Goal: Task Accomplishment & Management: Use online tool/utility

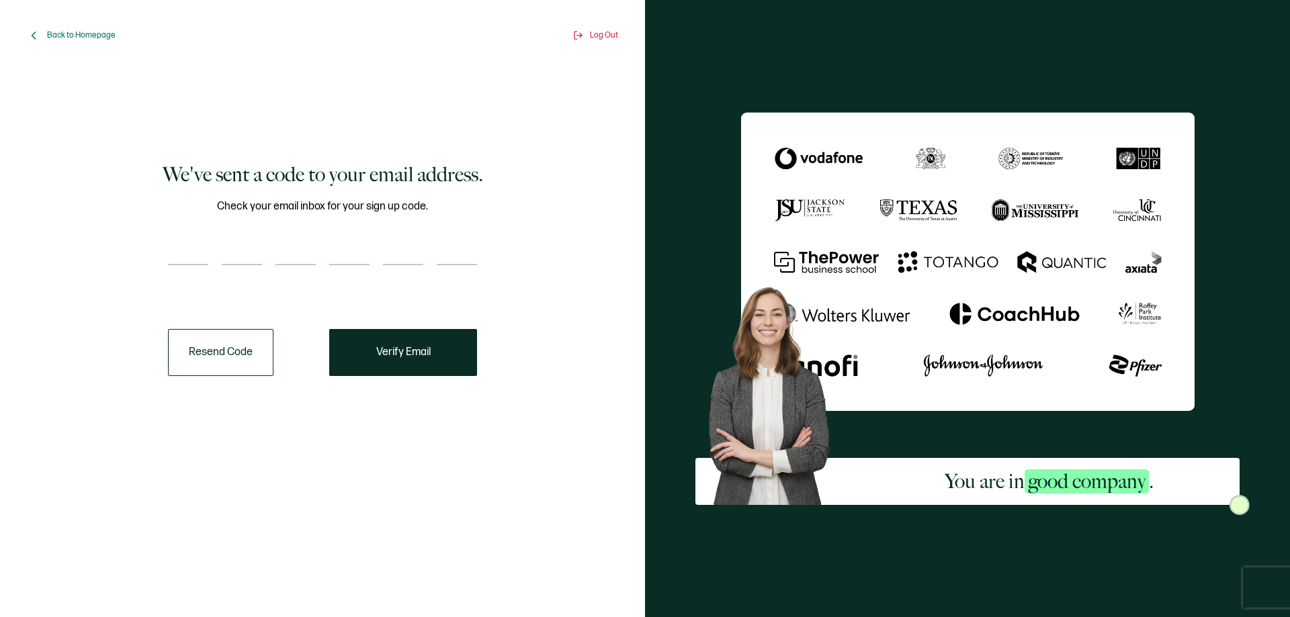
click at [171, 253] on input "number" at bounding box center [188, 251] width 40 height 27
type input "6"
type input "8"
type input "2"
type input "9"
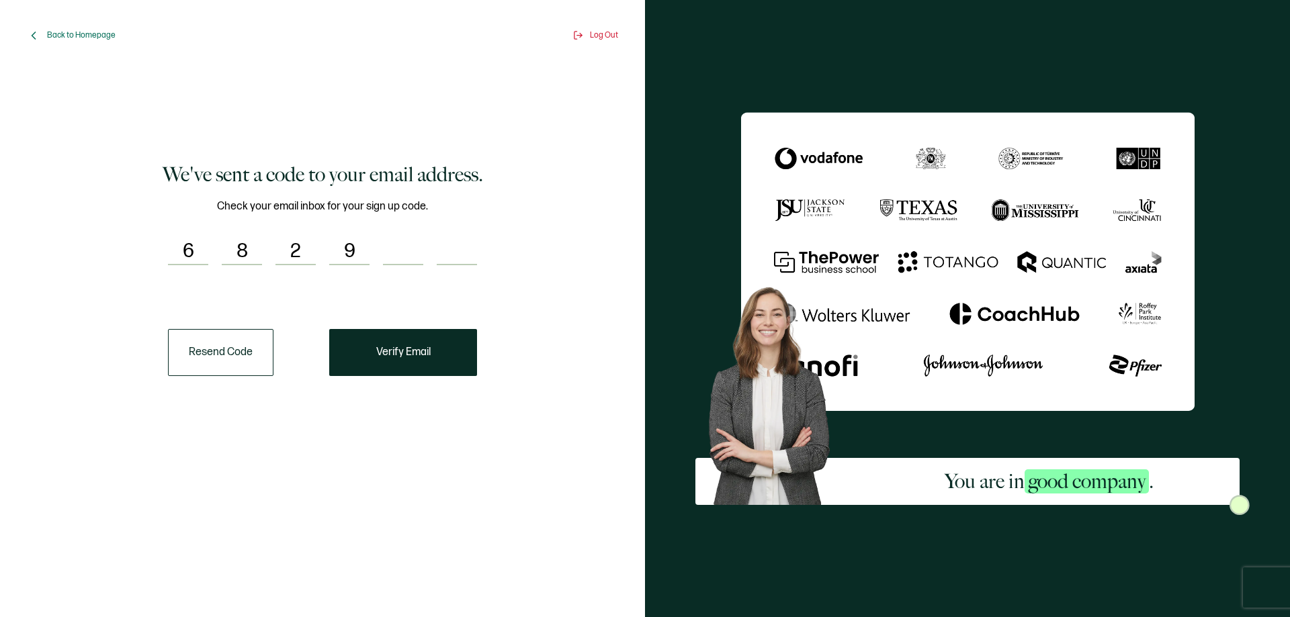
type input "8"
type input "7"
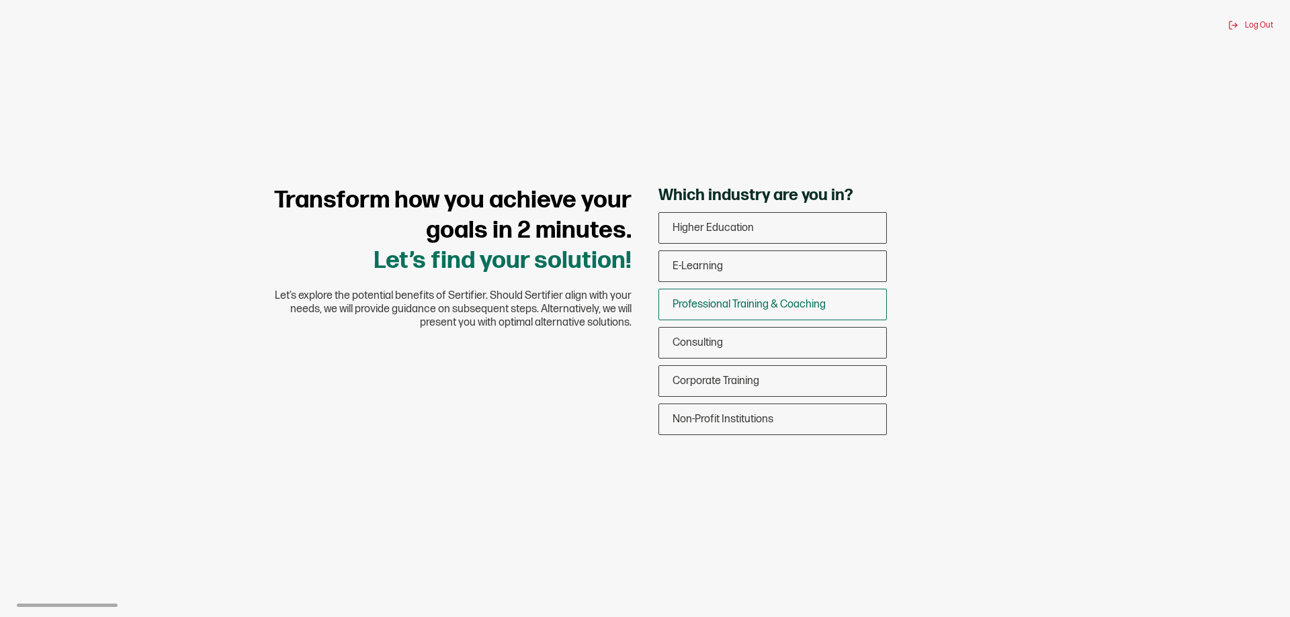
click at [742, 302] on span "Professional Training & Coaching" at bounding box center [748, 304] width 153 height 13
click at [0, 0] on input "Professional Training & Coaching" at bounding box center [0, 0] width 0 height 0
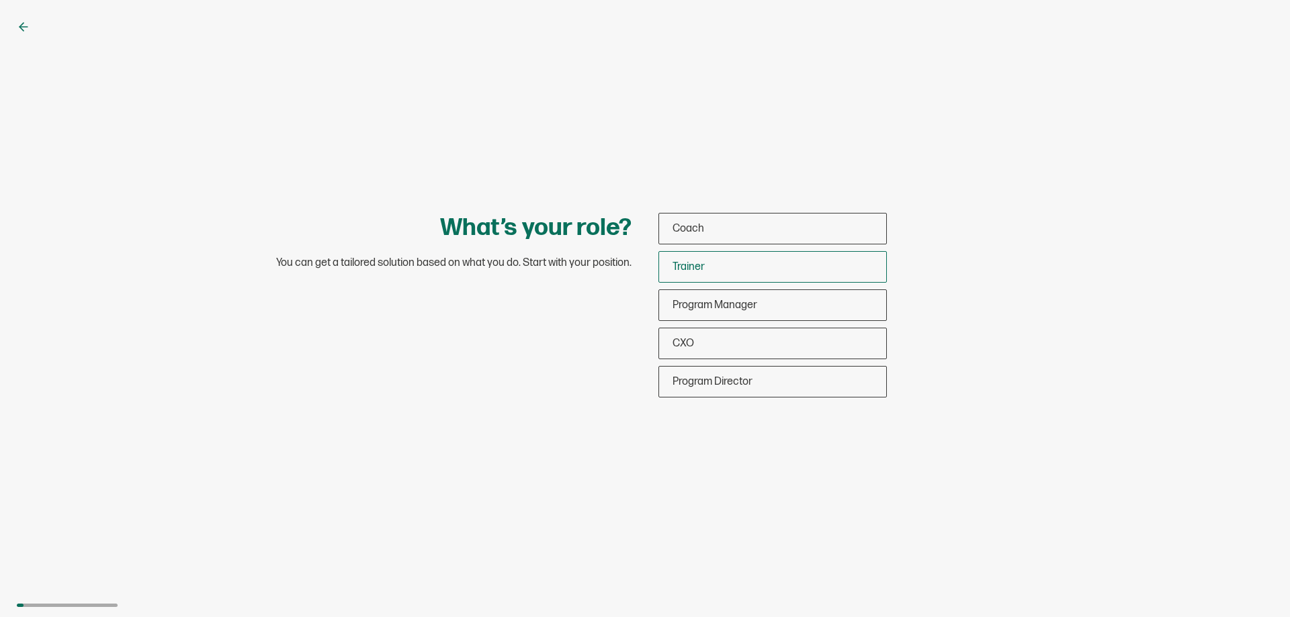
click at [748, 264] on div "Trainer" at bounding box center [772, 267] width 227 height 32
click at [0, 0] on input "Trainer" at bounding box center [0, 0] width 0 height 0
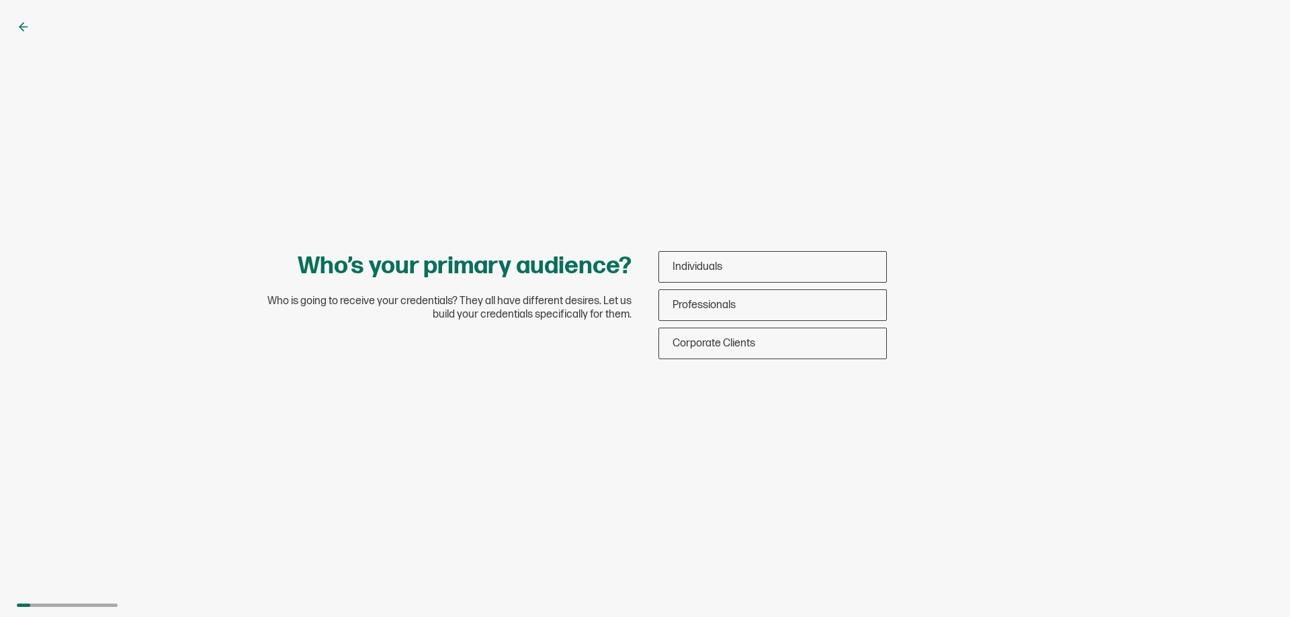
click at [748, 264] on div "Individuals" at bounding box center [772, 267] width 227 height 32
click at [0, 0] on input "Individuals" at bounding box center [0, 0] width 0 height 0
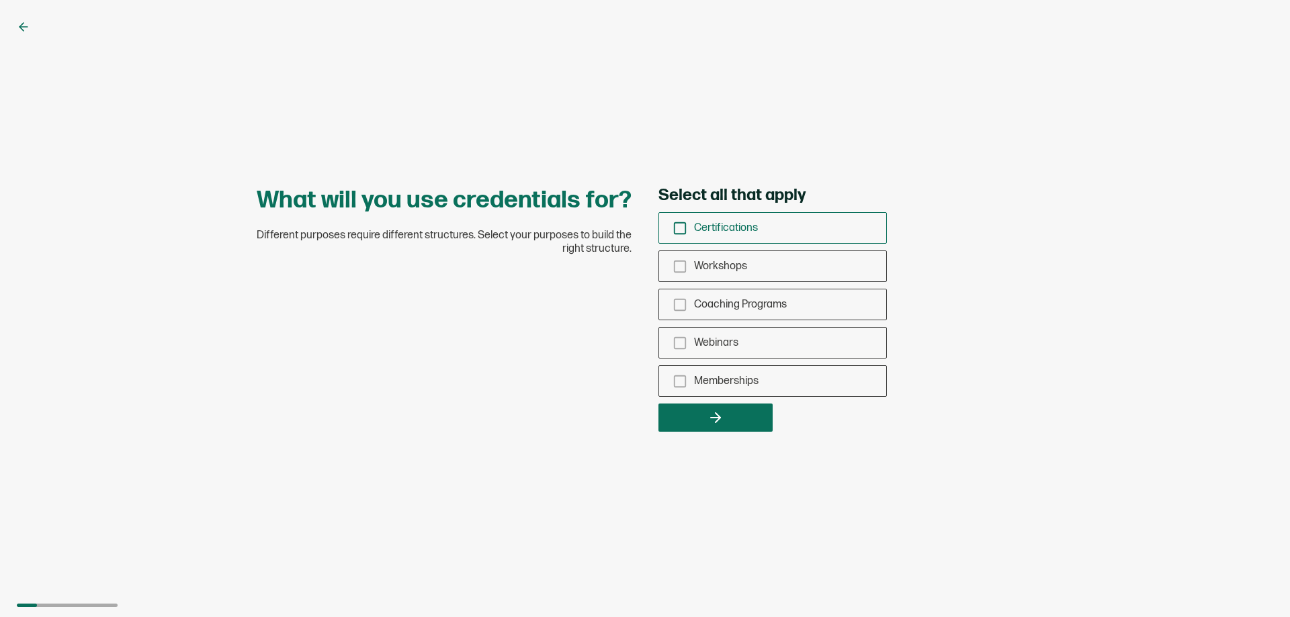
click at [745, 236] on div "Certifications" at bounding box center [772, 228] width 227 height 32
click at [0, 0] on input "Certifications" at bounding box center [0, 0] width 0 height 0
click at [741, 415] on button "button" at bounding box center [715, 418] width 114 height 28
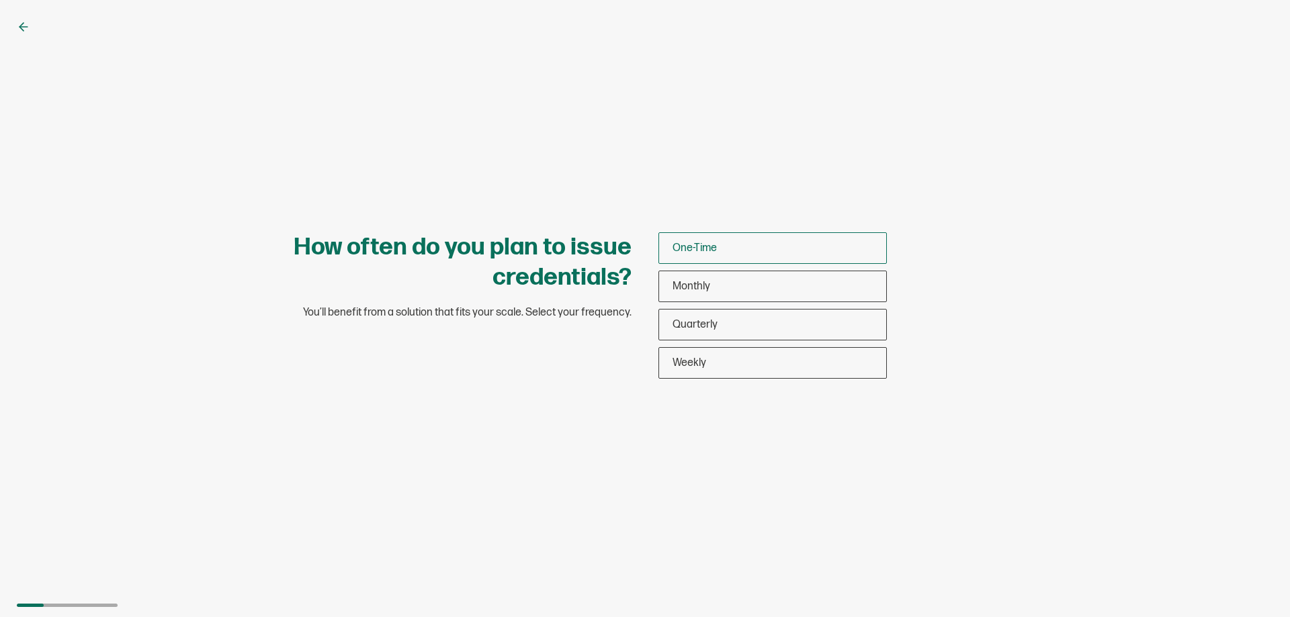
click at [760, 244] on div "One-Time" at bounding box center [772, 248] width 227 height 32
click at [0, 0] on input "One-Time" at bounding box center [0, 0] width 0 height 0
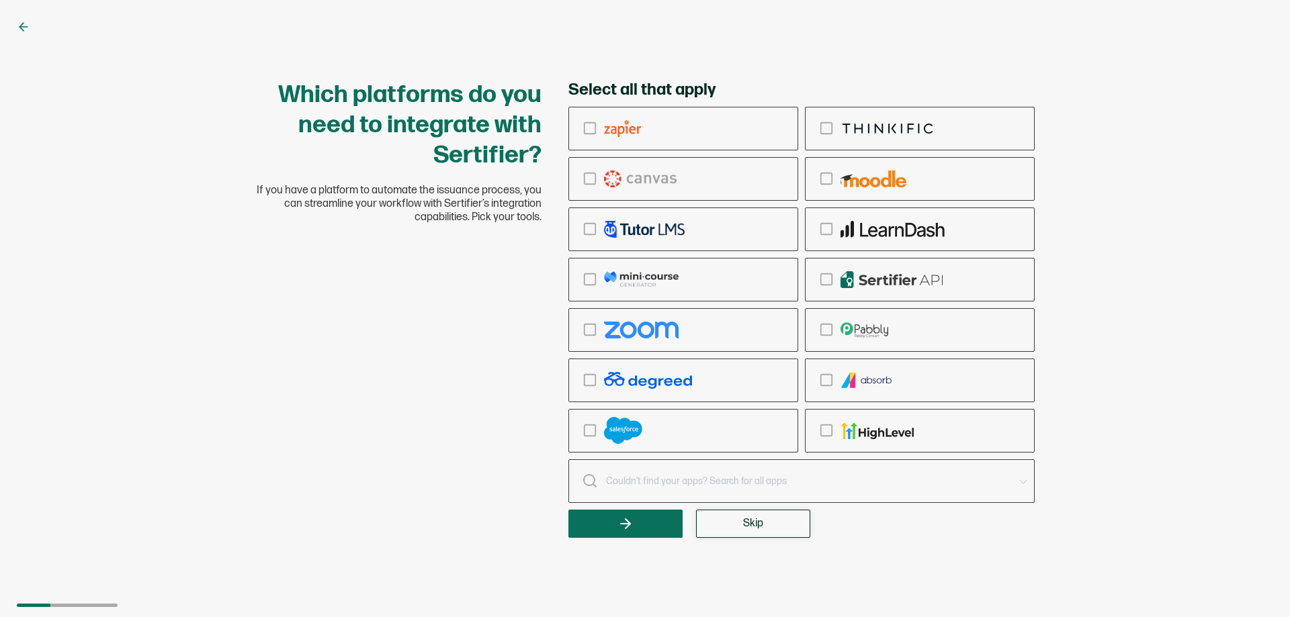
click at [778, 537] on button "Skip" at bounding box center [753, 524] width 114 height 28
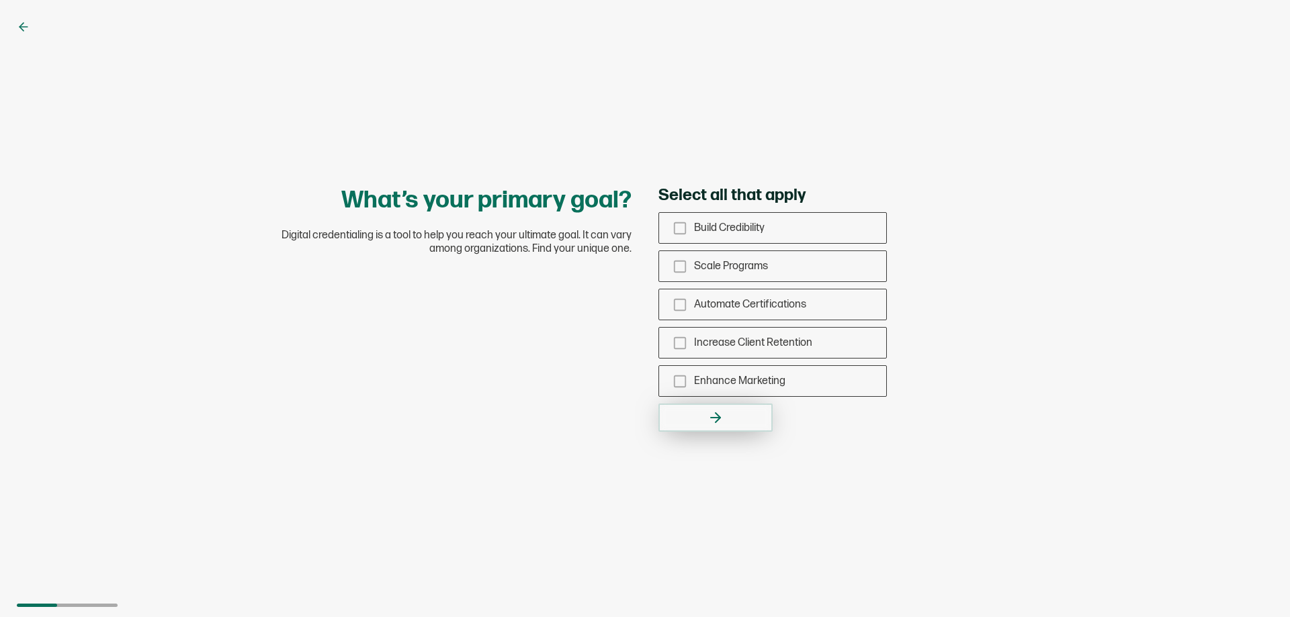
click at [754, 429] on button "button" at bounding box center [715, 418] width 114 height 28
click at [776, 228] on div "Build Credibility" at bounding box center [772, 228] width 227 height 32
click at [0, 0] on input "Build Credibility" at bounding box center [0, 0] width 0 height 0
click at [716, 422] on icon "button" at bounding box center [717, 417] width 5 height 9
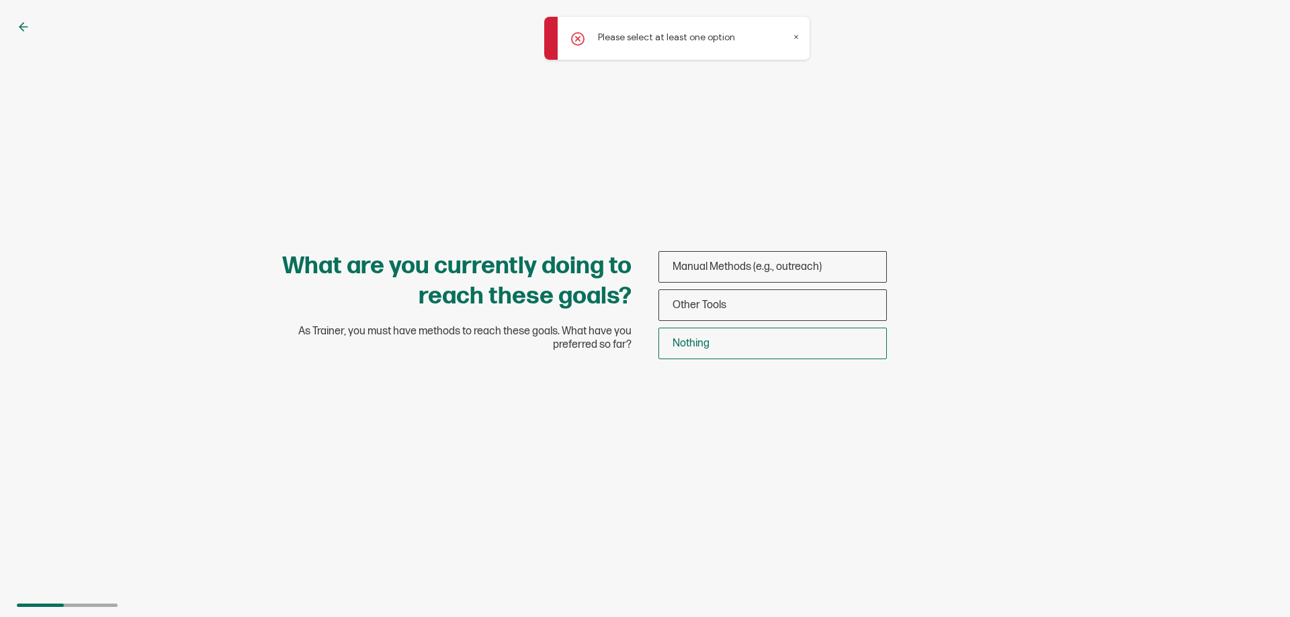
click at [724, 349] on div "Nothing" at bounding box center [772, 344] width 227 height 32
click at [0, 0] on input "Nothing" at bounding box center [0, 0] width 0 height 0
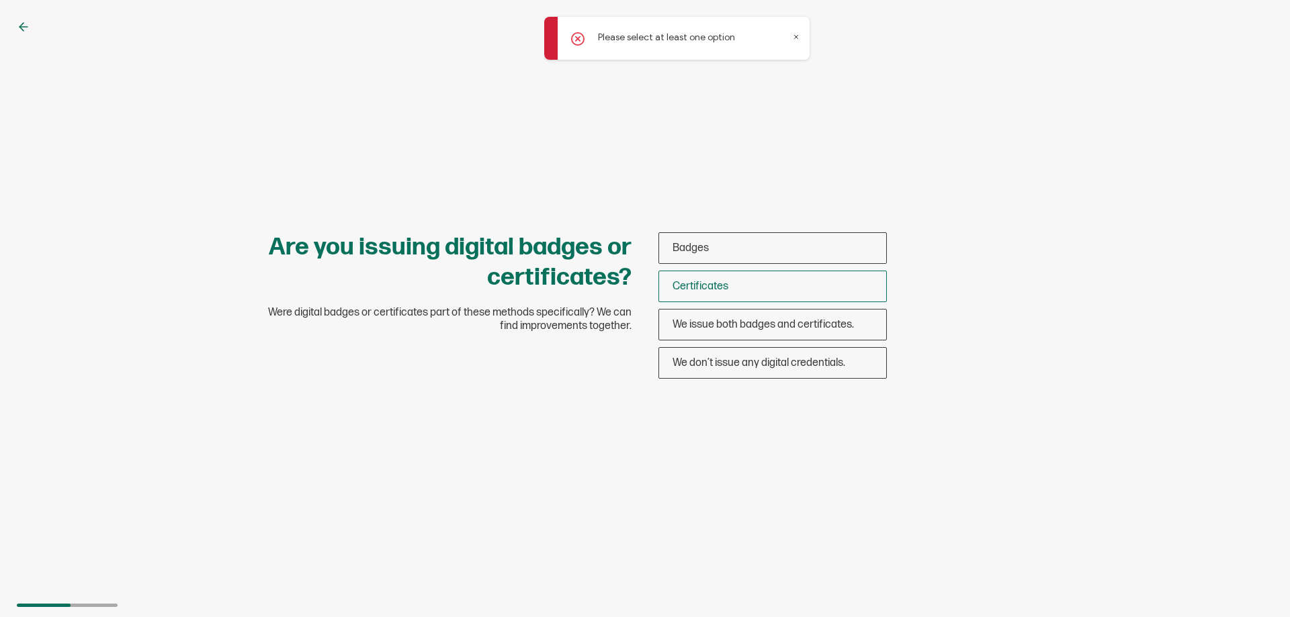
click at [728, 280] on span "Certificates" at bounding box center [700, 286] width 56 height 13
click at [0, 0] on input "Certificates" at bounding box center [0, 0] width 0 height 0
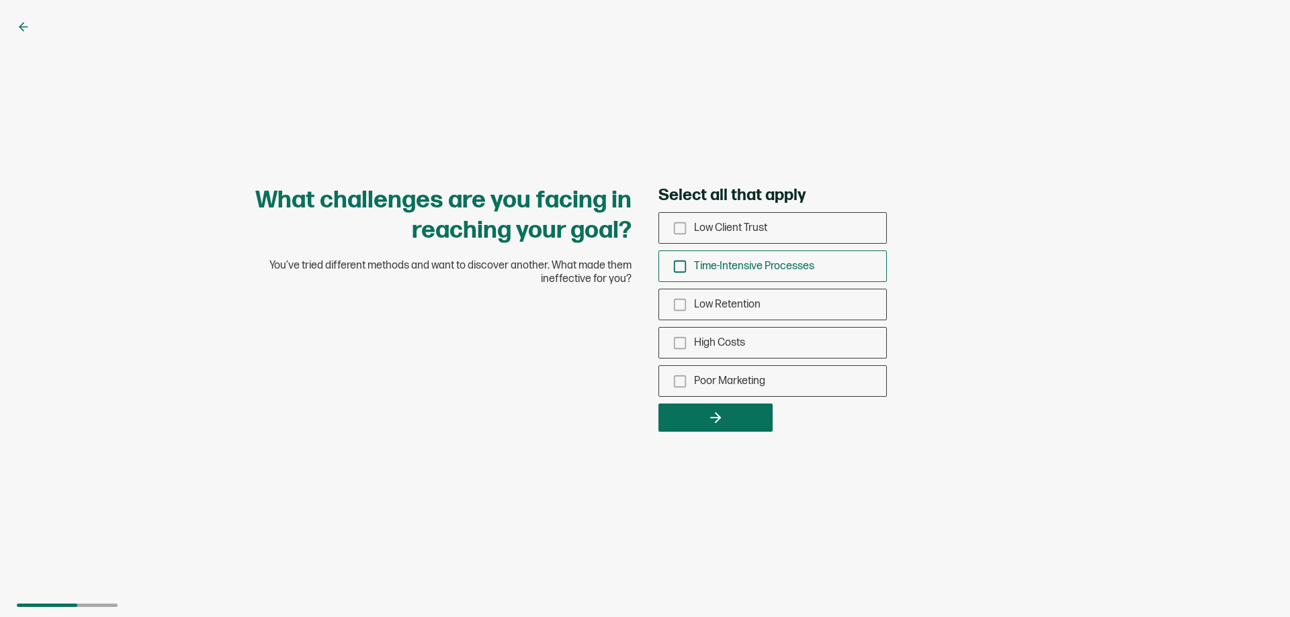
click at [726, 281] on div "Time-Intensive Processes" at bounding box center [772, 267] width 227 height 32
click at [0, 0] on input "Time-Intensive Processes" at bounding box center [0, 0] width 0 height 0
click at [707, 425] on icon "button" at bounding box center [715, 418] width 16 height 16
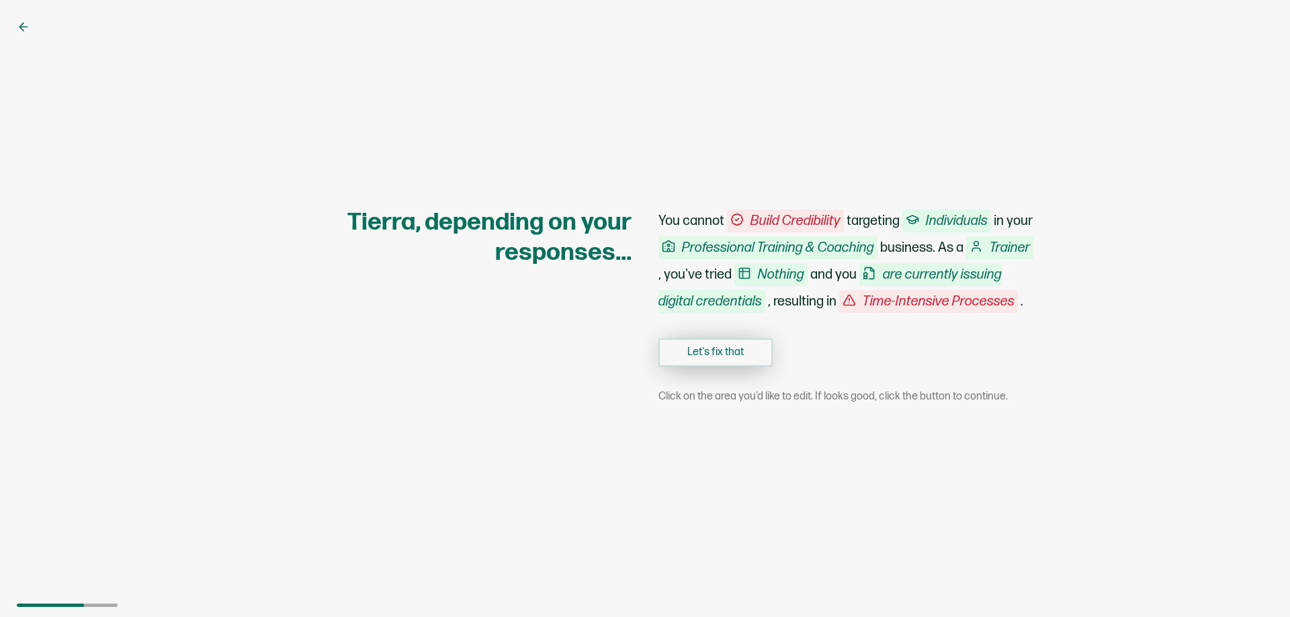
click at [731, 361] on button "Let's fix that" at bounding box center [715, 353] width 114 height 28
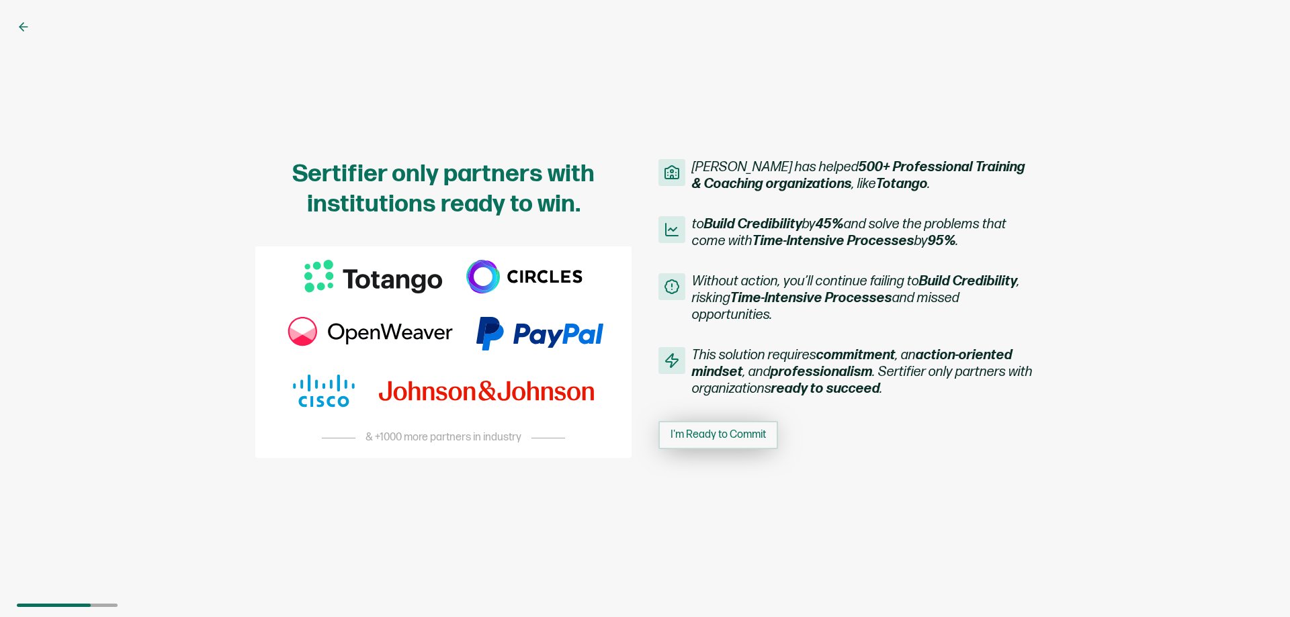
click at [722, 437] on span "I'm Ready to Commit" at bounding box center [717, 435] width 95 height 11
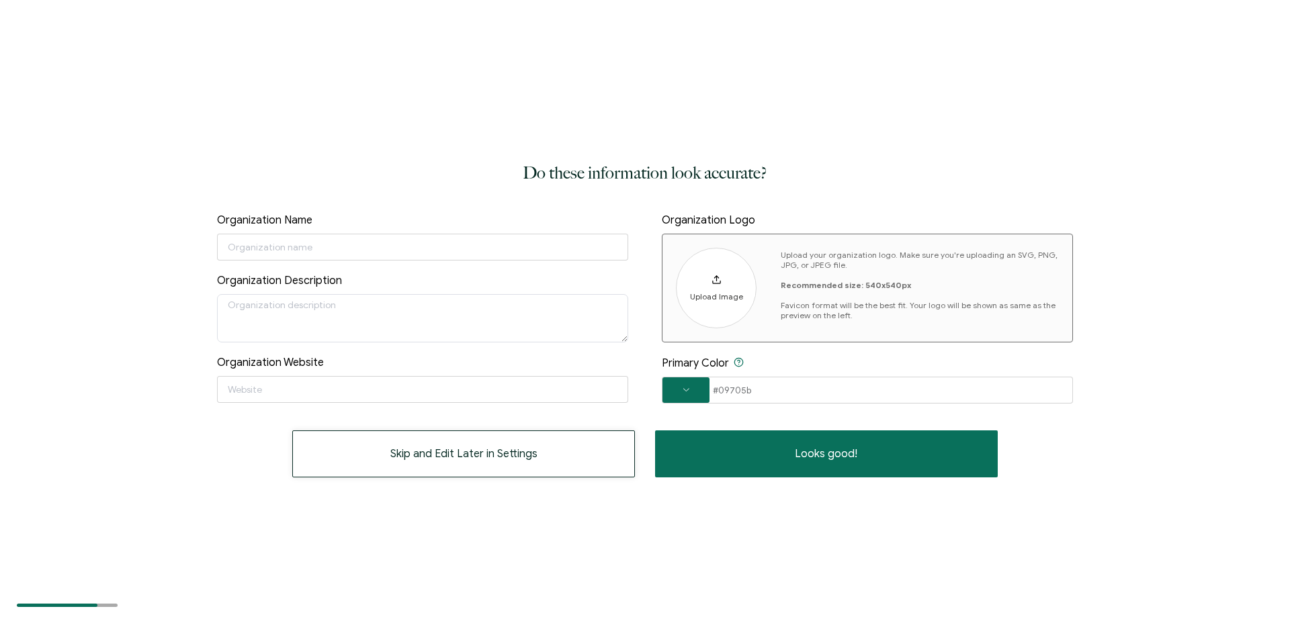
click at [541, 455] on button "Skip and Edit Later in Settings" at bounding box center [463, 454] width 343 height 47
click at [407, 457] on span "Skip and Edit Later in Settings" at bounding box center [463, 454] width 147 height 11
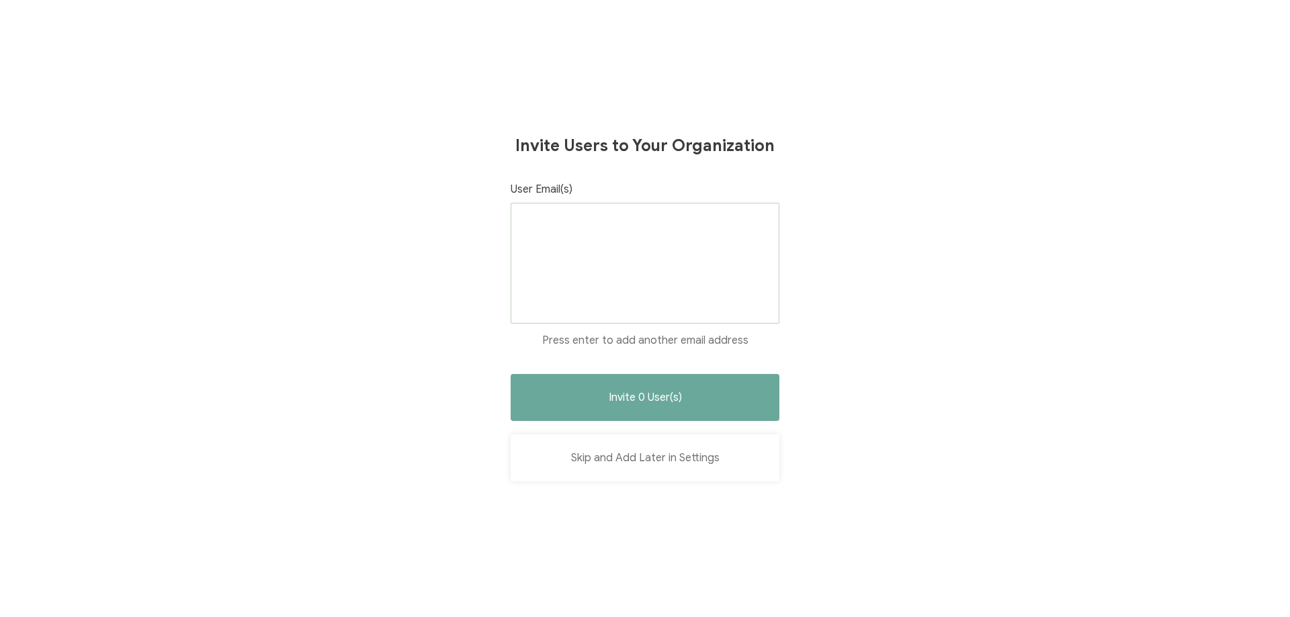
click at [721, 470] on button "Skip and Add Later in Settings" at bounding box center [644, 458] width 269 height 47
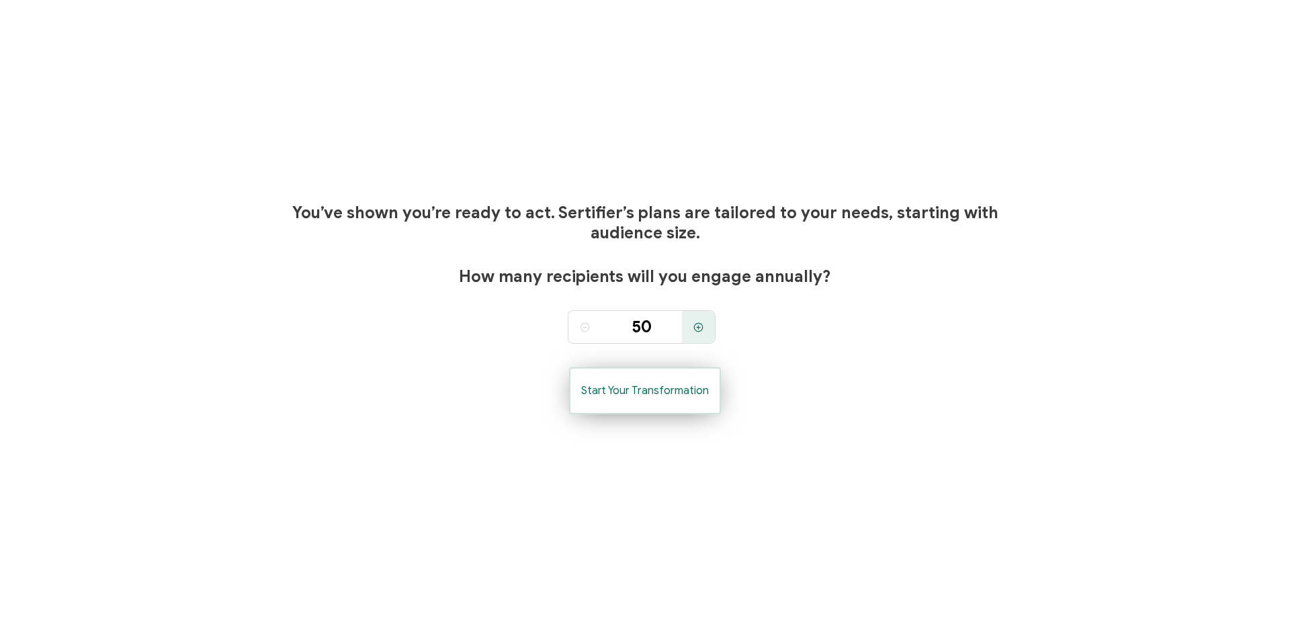
click at [680, 408] on button "Start Your Transformation" at bounding box center [645, 390] width 152 height 47
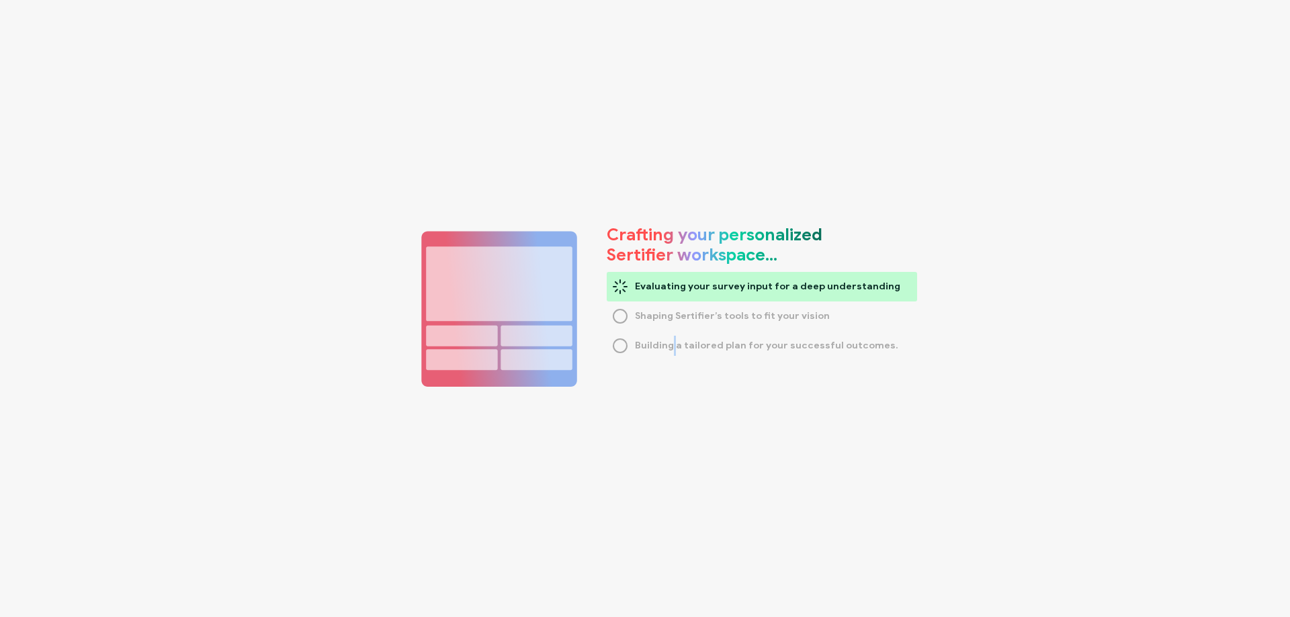
drag, startPoint x: 672, startPoint y: 408, endPoint x: 670, endPoint y: 396, distance: 12.4
click at [670, 396] on div "Crafting your personalized Sertifier workspace… Evaluating your survey input fo…" at bounding box center [645, 308] width 1290 height 617
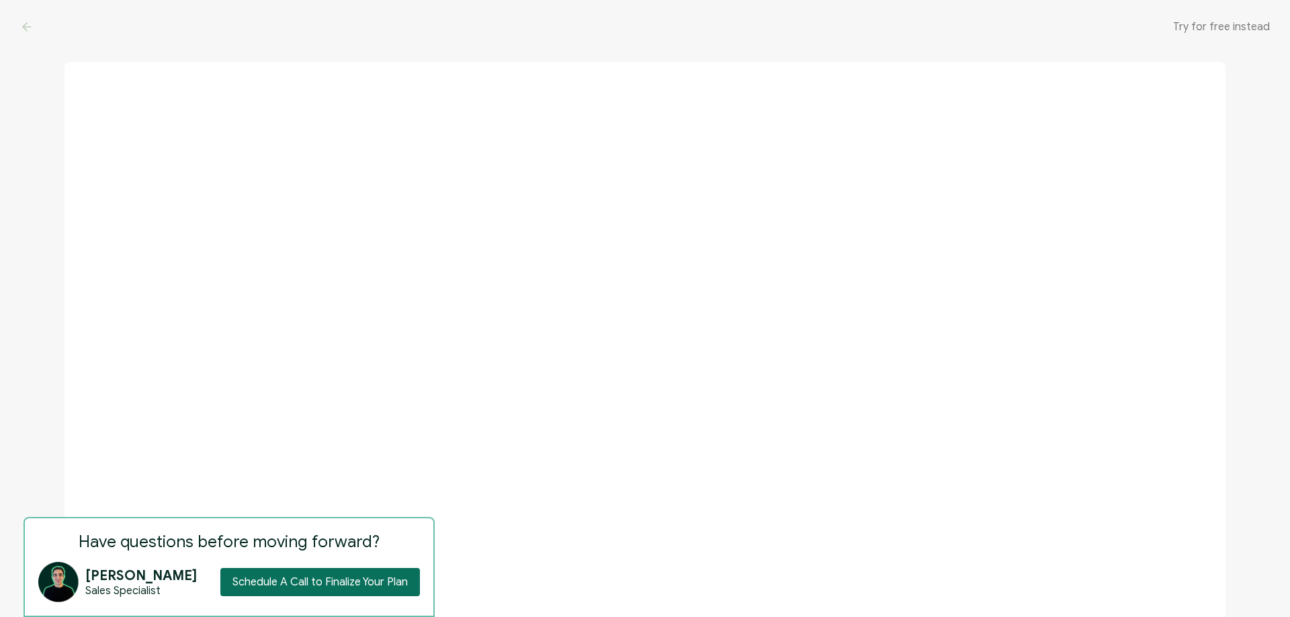
click at [1216, 26] on span "Try for free instead" at bounding box center [1221, 26] width 97 height 13
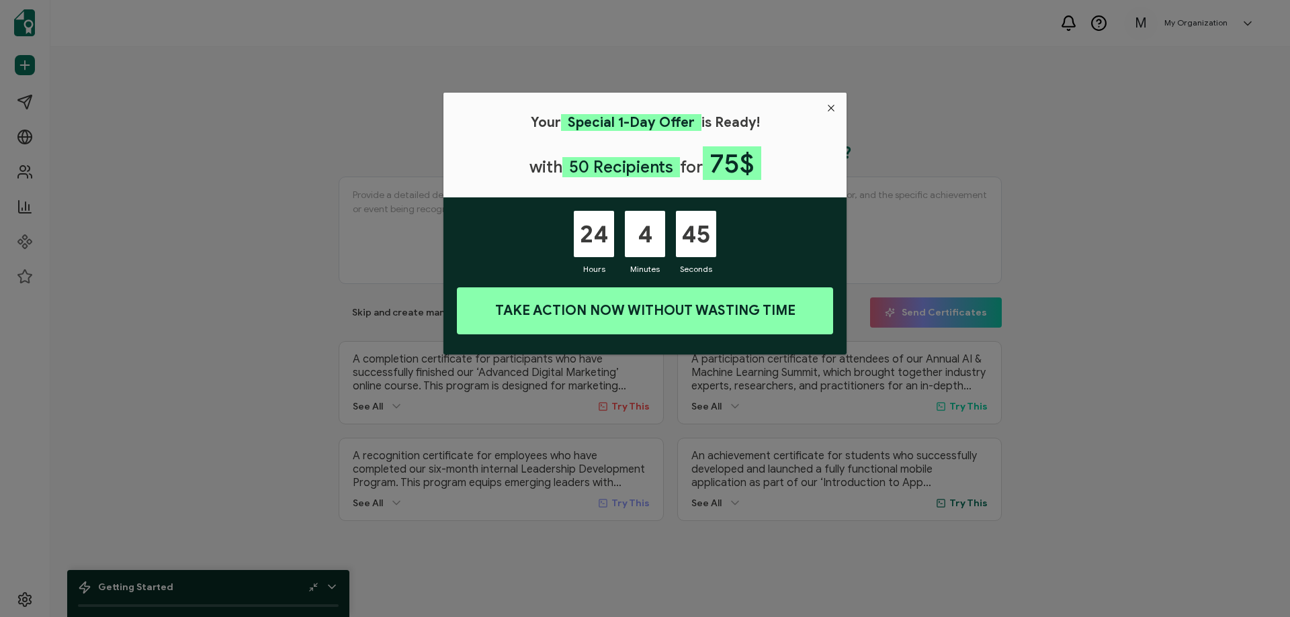
click at [835, 111] on icon "Close" at bounding box center [831, 108] width 11 height 11
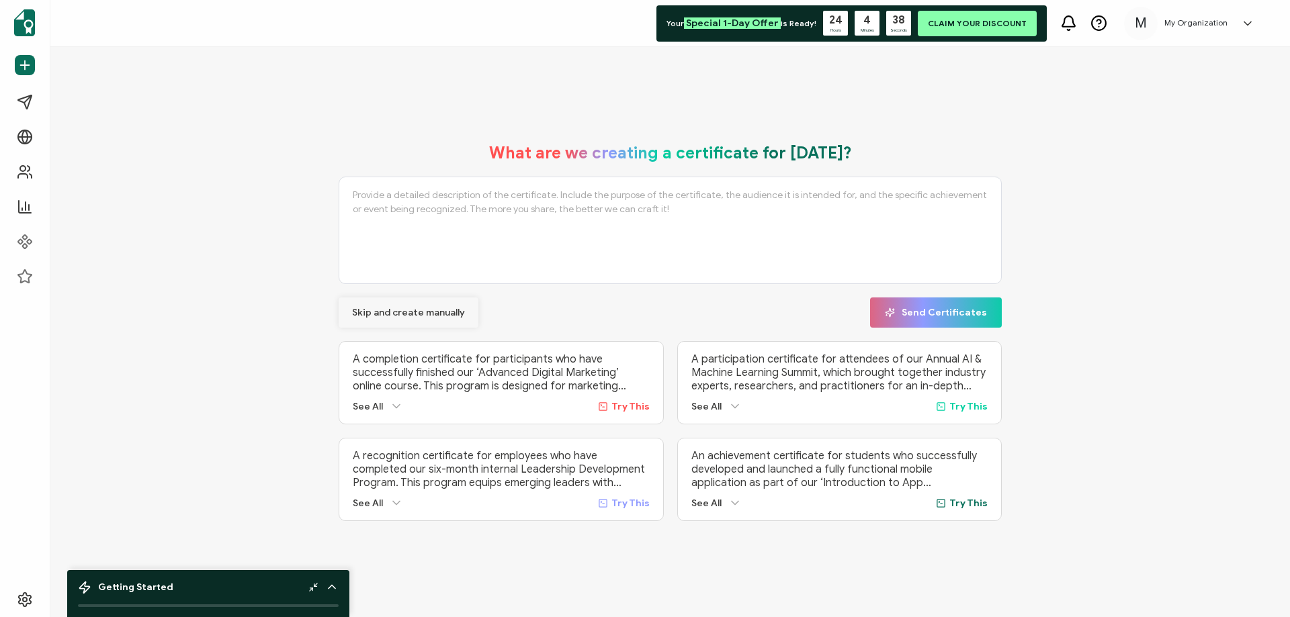
click at [398, 311] on span "Skip and create manually" at bounding box center [408, 312] width 113 height 9
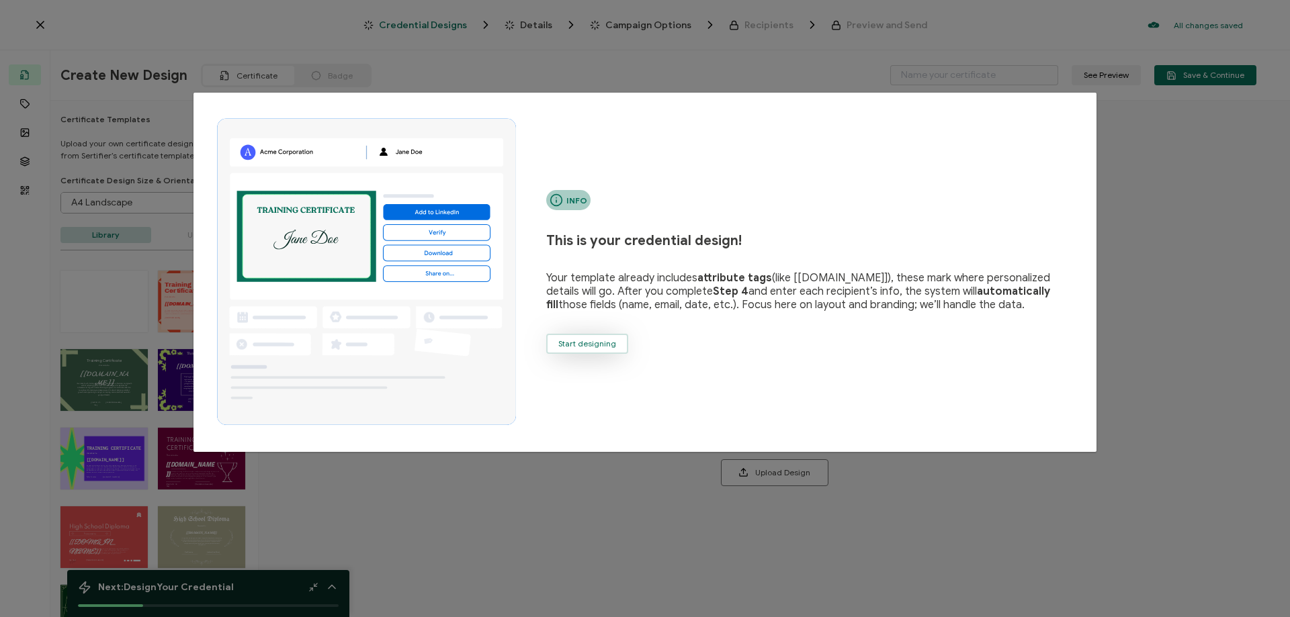
click at [621, 349] on button "Start designing" at bounding box center [587, 344] width 82 height 20
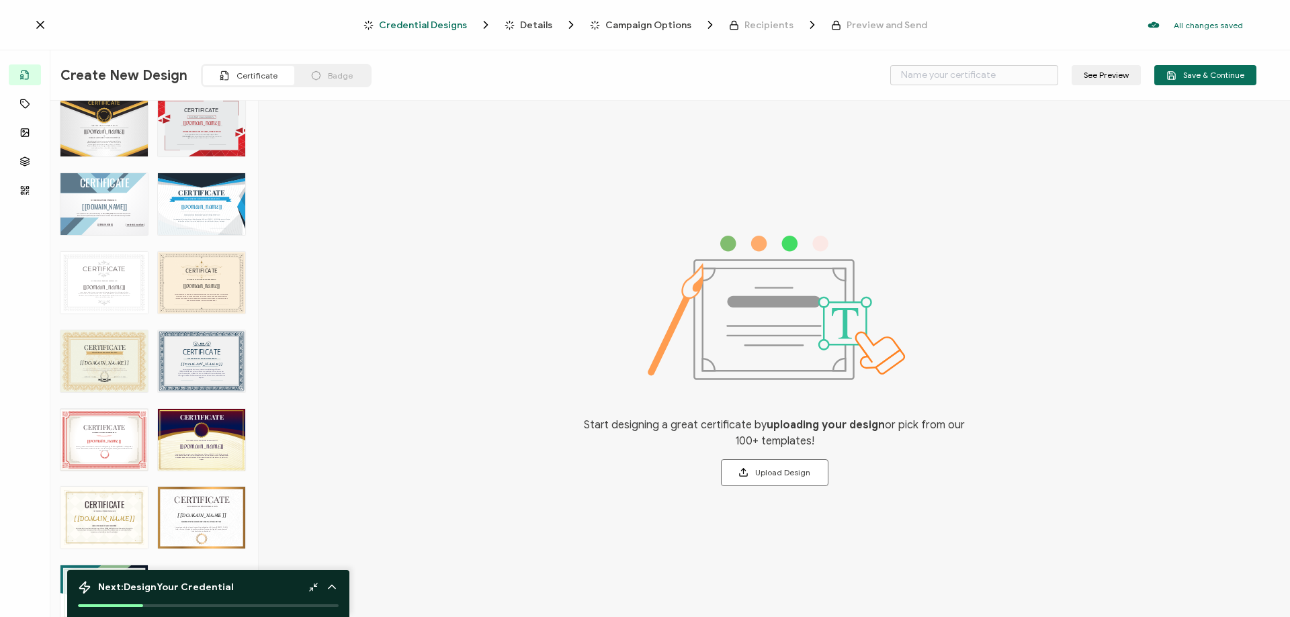
scroll to position [3640, 0]
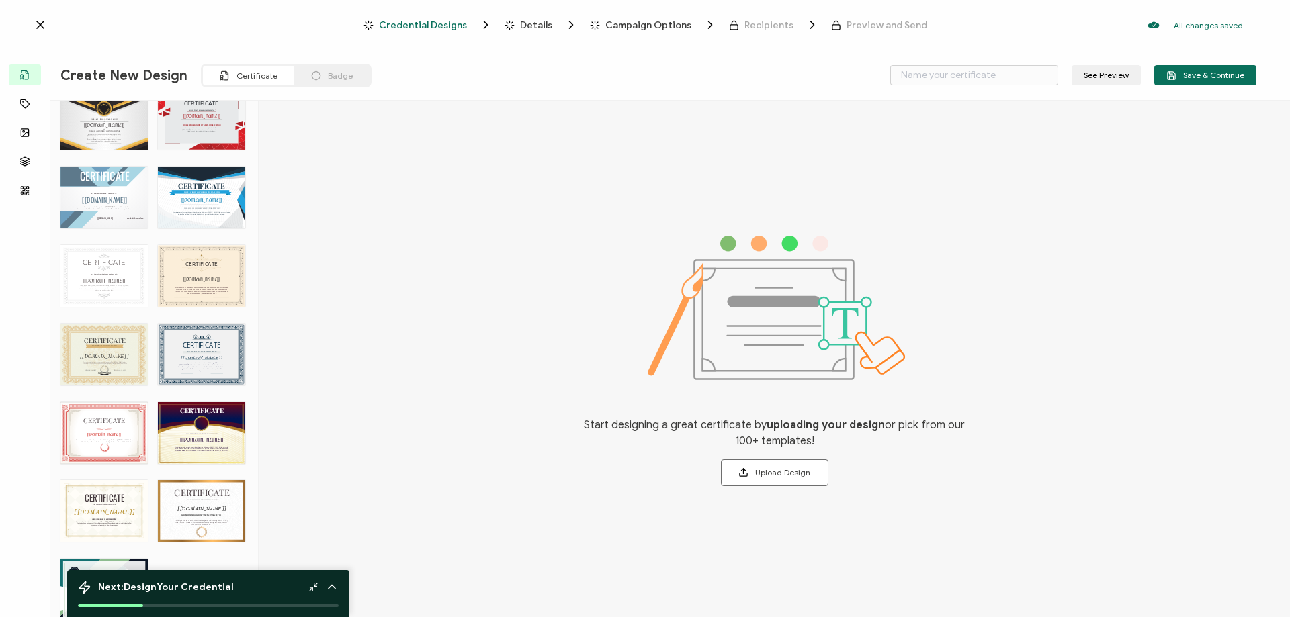
click at [120, 330] on div "CERTIFICATE THIS CERTIFICATE IS PROUDLY PRESENTED TO The recipient’s full name,…" at bounding box center [103, 355] width 87 height 62
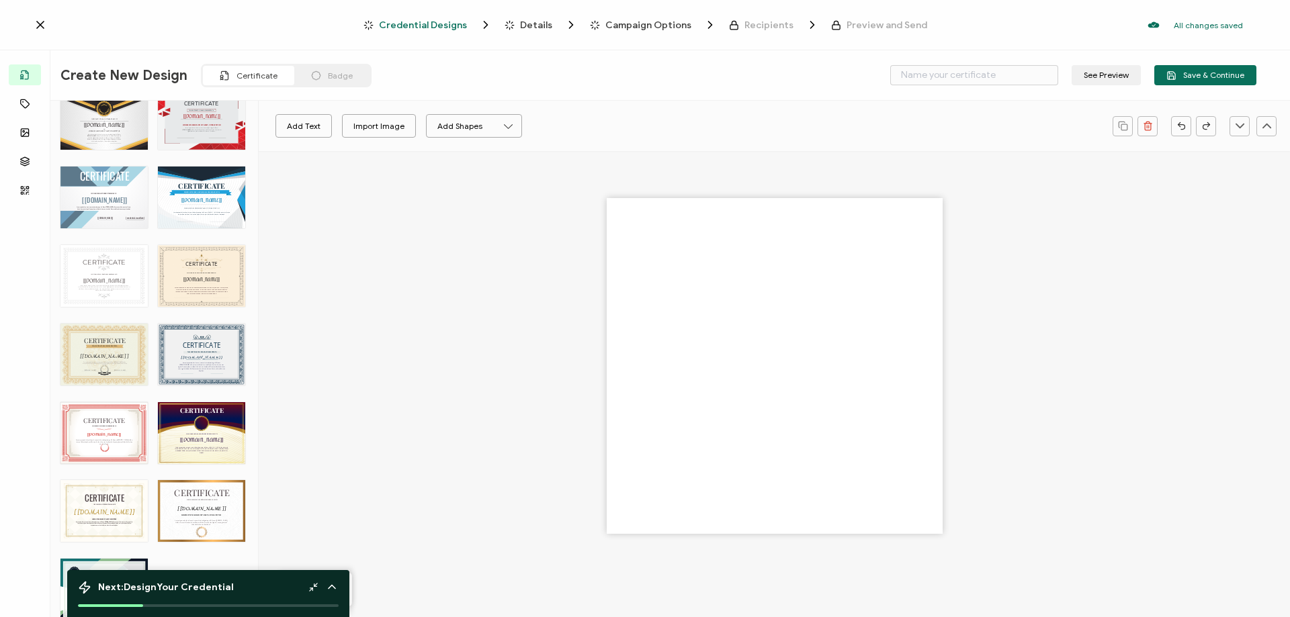
type input "Spruce"
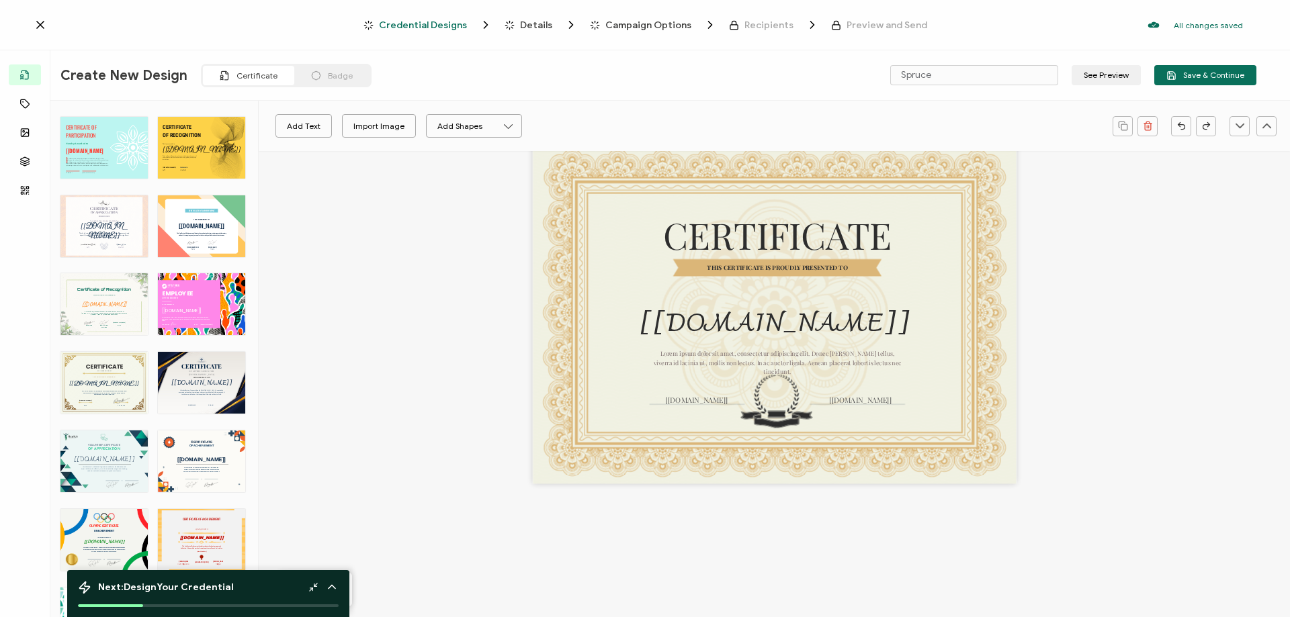
scroll to position [1356, 0]
